Goal: Information Seeking & Learning: Understand process/instructions

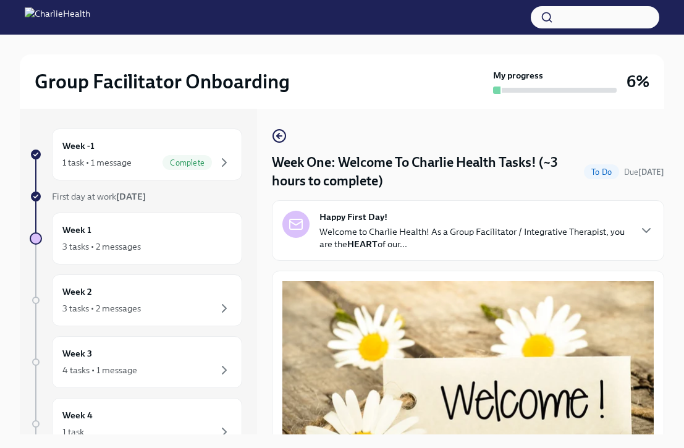
scroll to position [1684, 0]
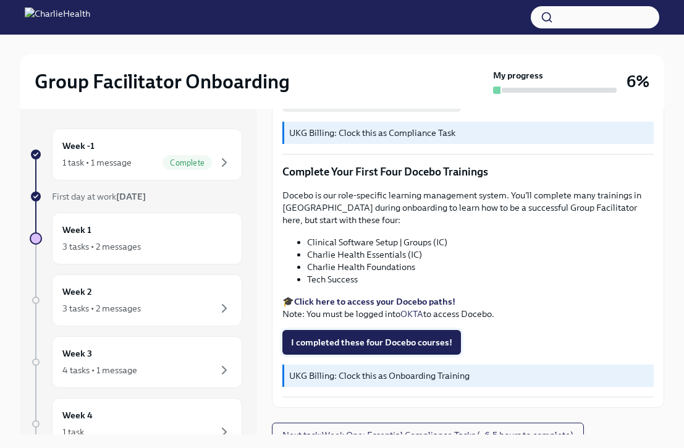
click at [305, 336] on span "I completed these four Docebo courses!" at bounding box center [371, 342] width 161 height 12
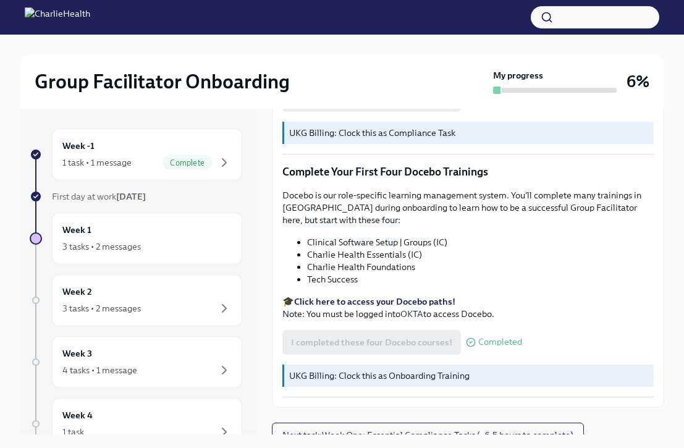
scroll to position [21, 0]
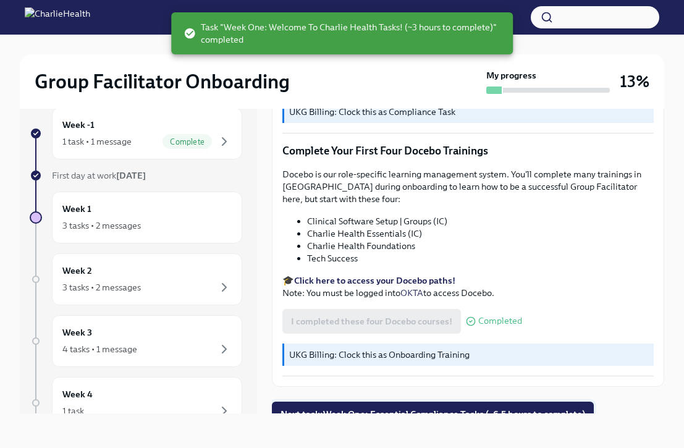
click at [339, 408] on span "Next task : Week One: Essential Compliance Tasks (~6.5 hours to complete)" at bounding box center [432, 414] width 305 height 12
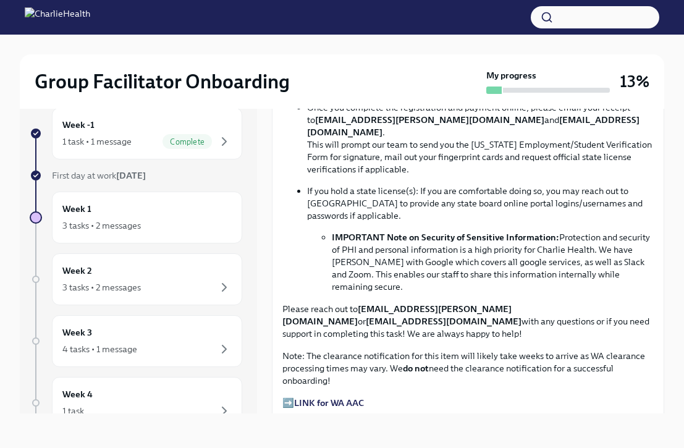
scroll to position [768, 0]
click at [331, 397] on strong "LINK for WA AAC" at bounding box center [329, 402] width 70 height 11
click at [313, 397] on strong "LINK for WA AAC" at bounding box center [329, 402] width 70 height 11
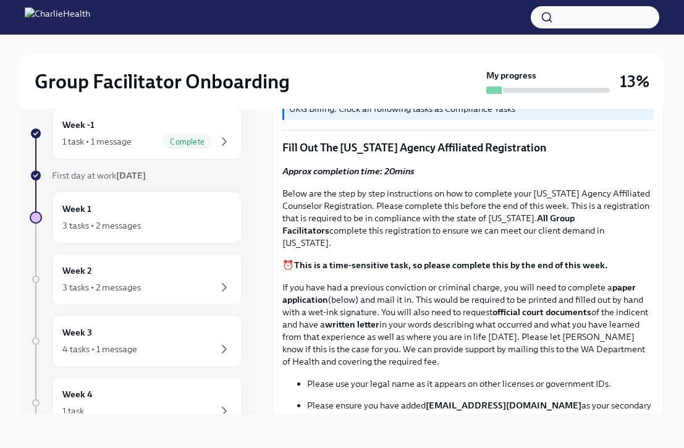
scroll to position [439, 0]
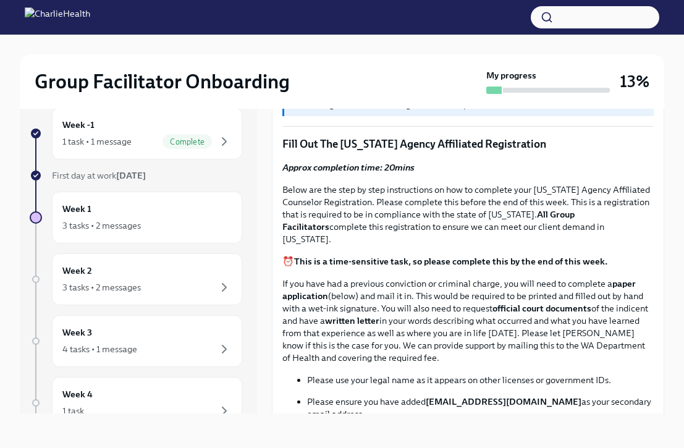
click at [560, 215] on strong "All Group Facilitators" at bounding box center [428, 220] width 292 height 23
click at [498, 256] on strong "This is a time-sensitive task, so please complete this by the end of this week." at bounding box center [450, 261] width 313 height 11
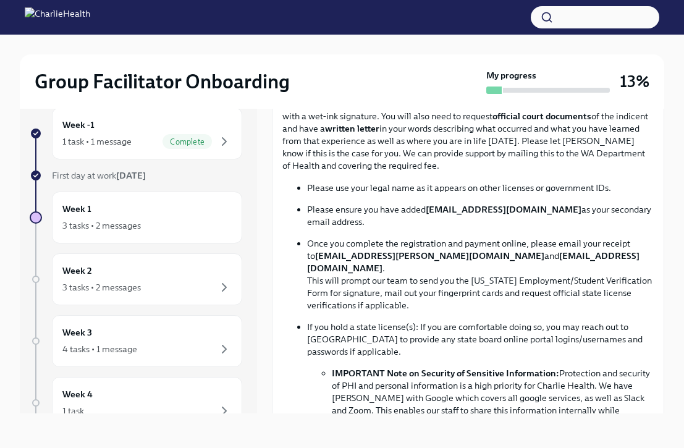
scroll to position [684, 0]
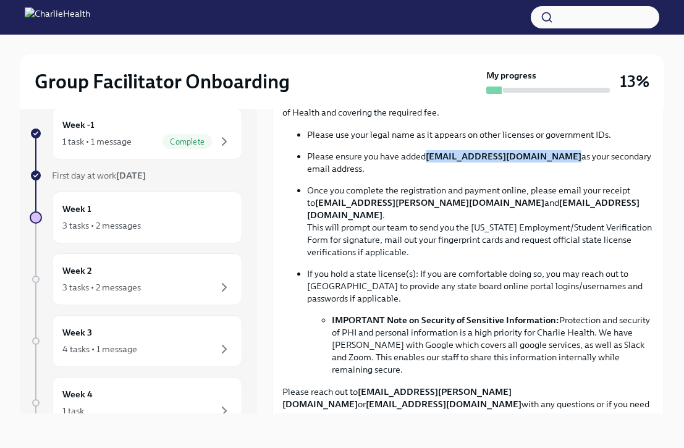
drag, startPoint x: 429, startPoint y: 146, endPoint x: 554, endPoint y: 146, distance: 125.4
click at [554, 150] on p "Please ensure you have added [EMAIL_ADDRESS][DOMAIN_NAME] as your secondary ema…" at bounding box center [480, 162] width 347 height 25
copy strong "[EMAIL_ADDRESS][DOMAIN_NAME]"
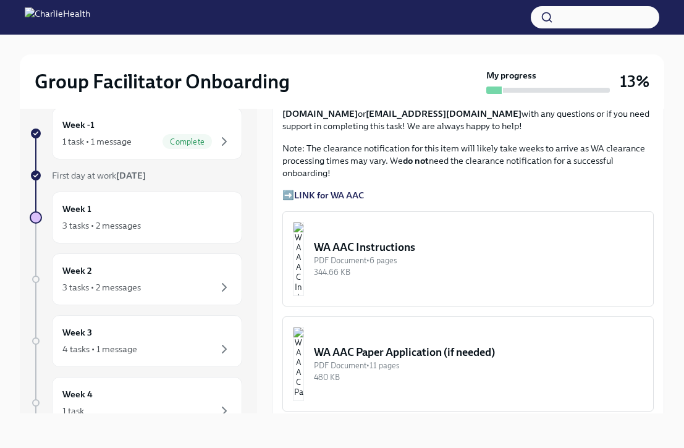
scroll to position [977, 0]
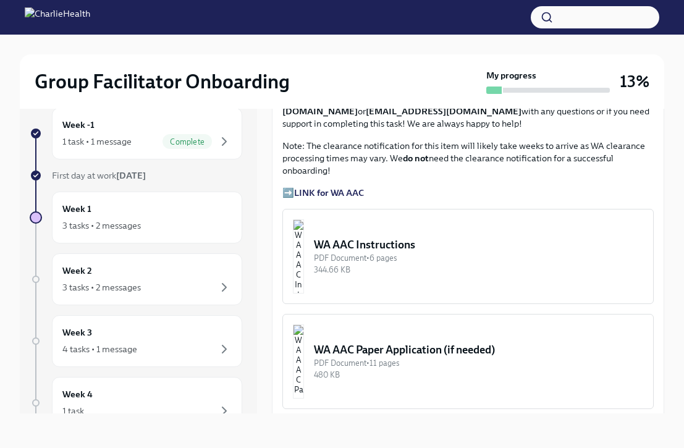
click at [399, 252] on div "PDF Document • 6 pages" at bounding box center [478, 258] width 329 height 12
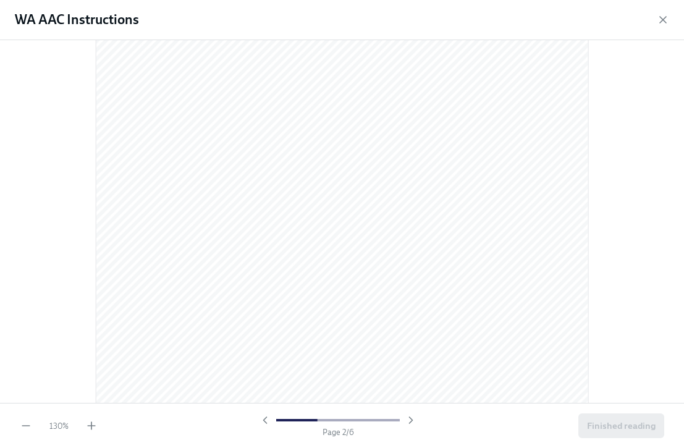
scroll to position [679, 0]
click at [662, 18] on icon "button" at bounding box center [663, 20] width 6 height 6
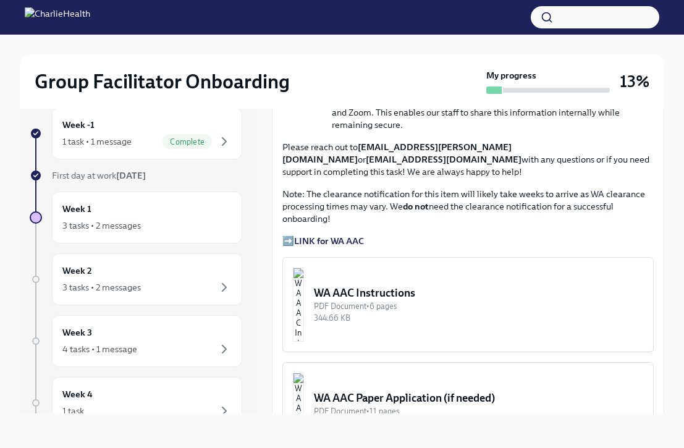
scroll to position [928, 0]
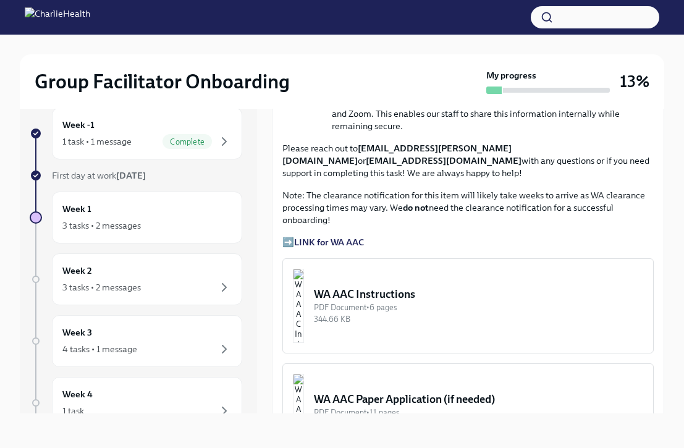
click at [452, 287] on div "WA AAC Instructions" at bounding box center [478, 294] width 329 height 15
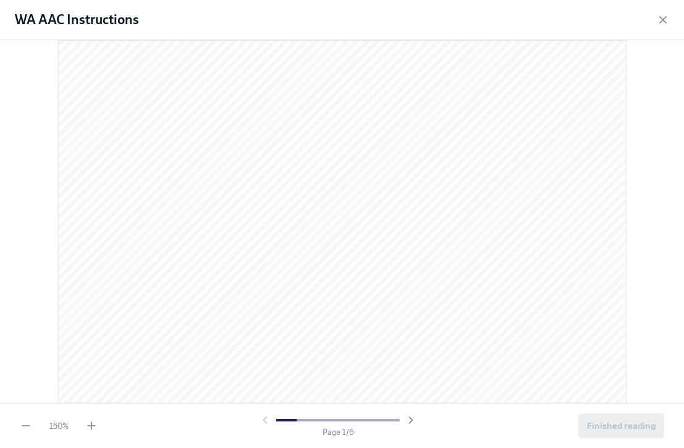
scroll to position [867, 0]
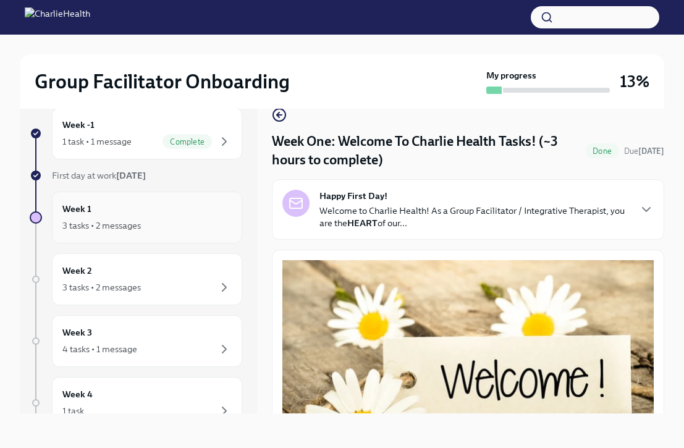
click at [164, 224] on div "3 tasks • 2 messages" at bounding box center [146, 225] width 169 height 15
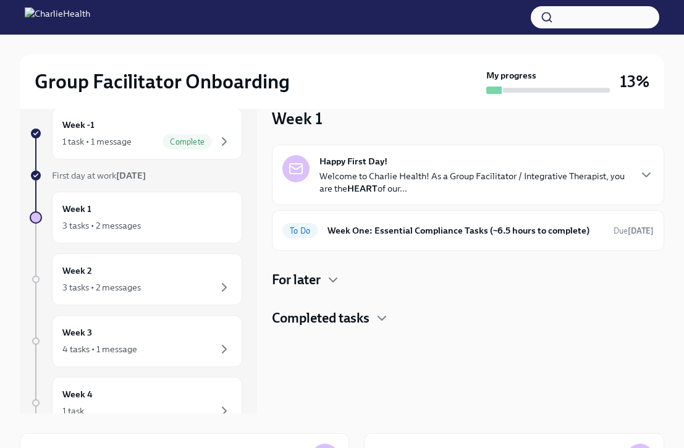
click at [368, 177] on p "Welcome to Charlie Health! As a Group Facilitator / Integrative Therapist, you …" at bounding box center [473, 182] width 309 height 25
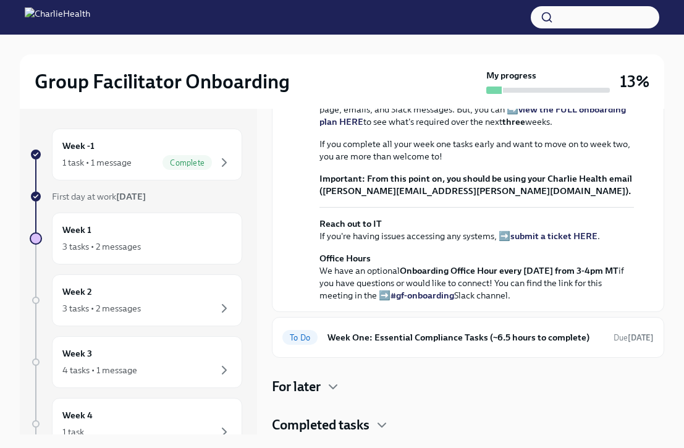
scroll to position [393, 0]
click at [213, 254] on div "Week 1 3 tasks • 2 messages" at bounding box center [147, 238] width 190 height 52
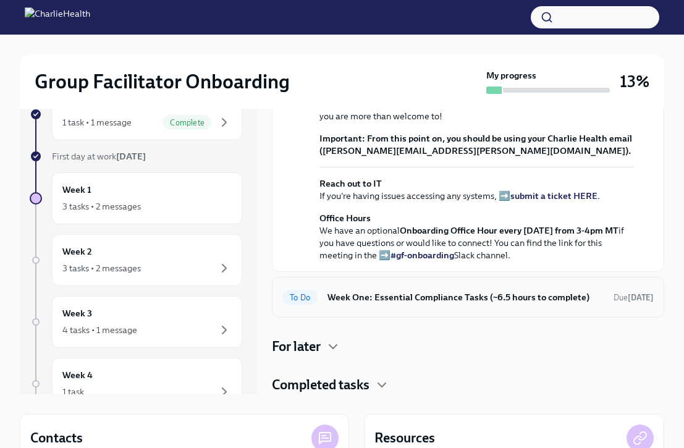
click at [394, 297] on h6 "Week One: Essential Compliance Tasks (~6.5 hours to complete)" at bounding box center [465, 297] width 276 height 14
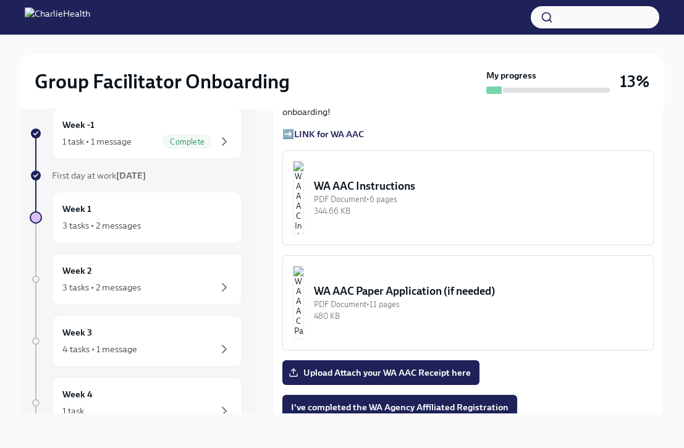
scroll to position [948, 0]
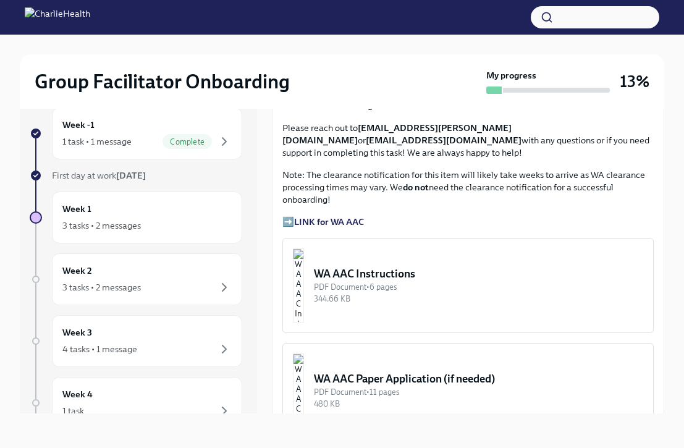
click at [373, 266] on div "WA AAC Instructions" at bounding box center [478, 273] width 329 height 15
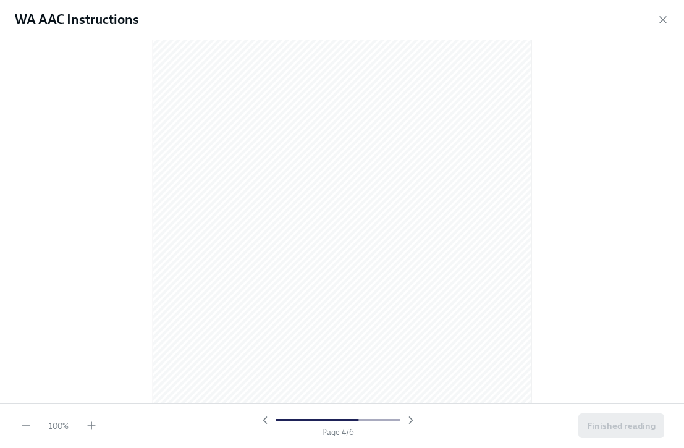
scroll to position [2649, 0]
click at [612, 422] on span "Finished reading" at bounding box center [621, 425] width 69 height 12
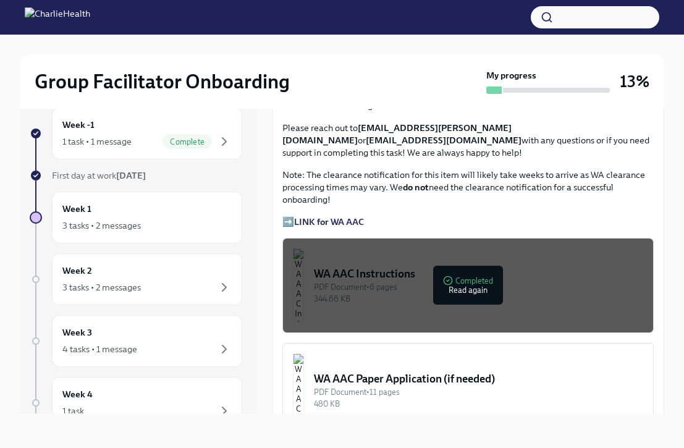
click at [432, 293] on div "344.66 KB" at bounding box center [478, 299] width 329 height 12
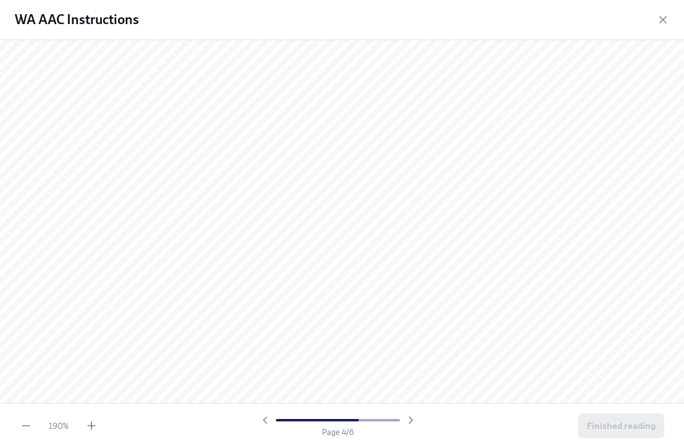
scroll to position [2887, 0]
